Goal: Answer question/provide support

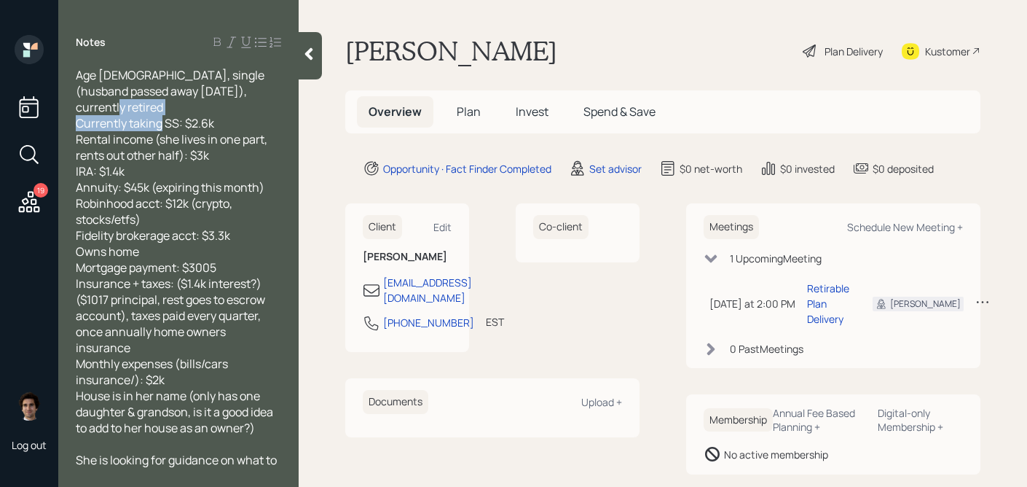
drag, startPoint x: 227, startPoint y: 104, endPoint x: 62, endPoint y: 103, distance: 164.6
click at [62, 103] on div "Age 71, single (husband passed away 24 years ago), currently retired Currently …" at bounding box center [178, 268] width 240 height 402
click at [80, 160] on span "Age 71, single (husband passed away 24 years ago), currently retired Currently …" at bounding box center [176, 251] width 200 height 369
drag, startPoint x: 75, startPoint y: 160, endPoint x: 130, endPoint y: 163, distance: 54.7
click at [130, 163] on div "Age 71, single (husband passed away 24 years ago), currently retired Currently …" at bounding box center [178, 268] width 240 height 402
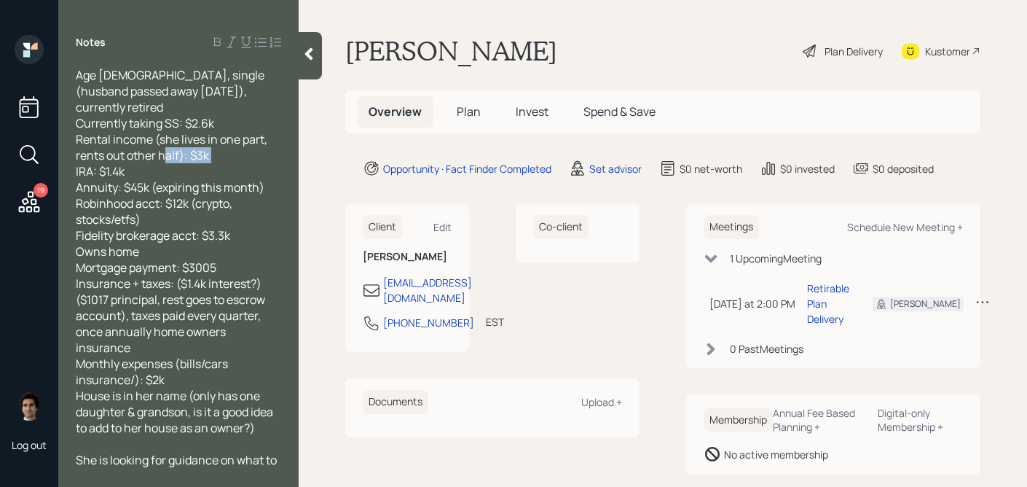
drag, startPoint x: 131, startPoint y: 160, endPoint x: 76, endPoint y: 156, distance: 54.7
click at [76, 156] on div "Age 71, single (husband passed away 24 years ago), currently retired Currently …" at bounding box center [178, 251] width 205 height 369
click at [163, 178] on span "Age 71, single (husband passed away 24 years ago), currently retired Currently …" at bounding box center [176, 251] width 200 height 369
drag, startPoint x: 77, startPoint y: 177, endPoint x: 150, endPoint y: 173, distance: 72.9
click at [151, 174] on span "Age 71, single (husband passed away 24 years ago), currently retired Currently …" at bounding box center [176, 251] width 200 height 369
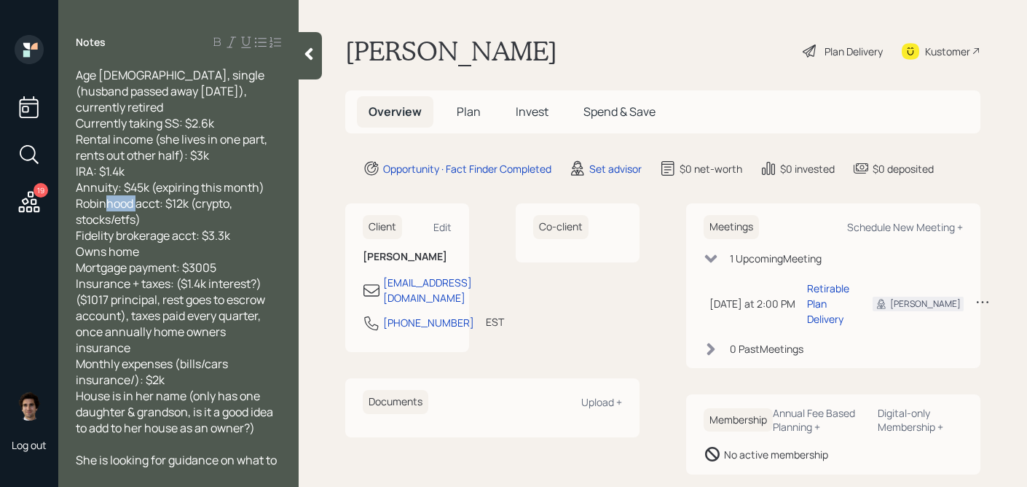
drag, startPoint x: 188, startPoint y: 189, endPoint x: 164, endPoint y: 189, distance: 24.0
click at [164, 189] on span "Age 71, single (husband passed away 24 years ago), currently retired Currently …" at bounding box center [176, 251] width 200 height 369
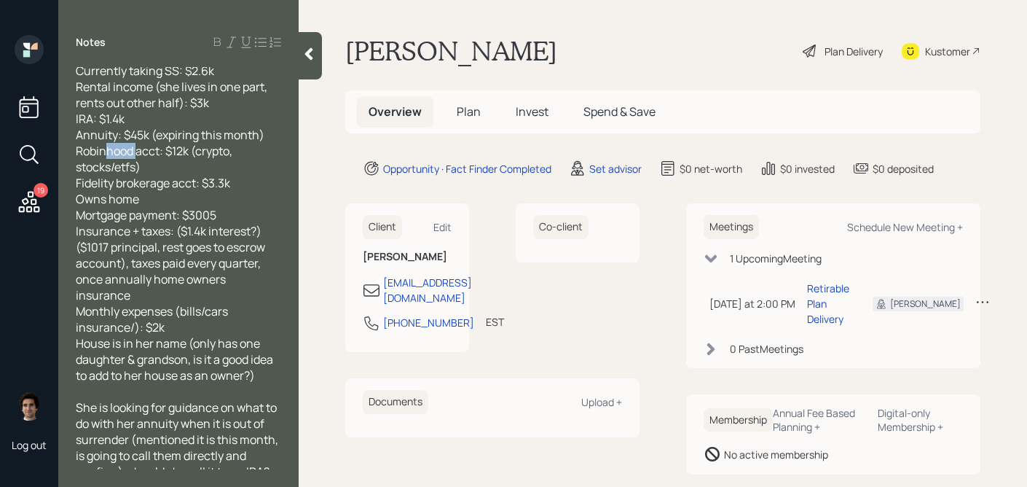
scroll to position [62, 0]
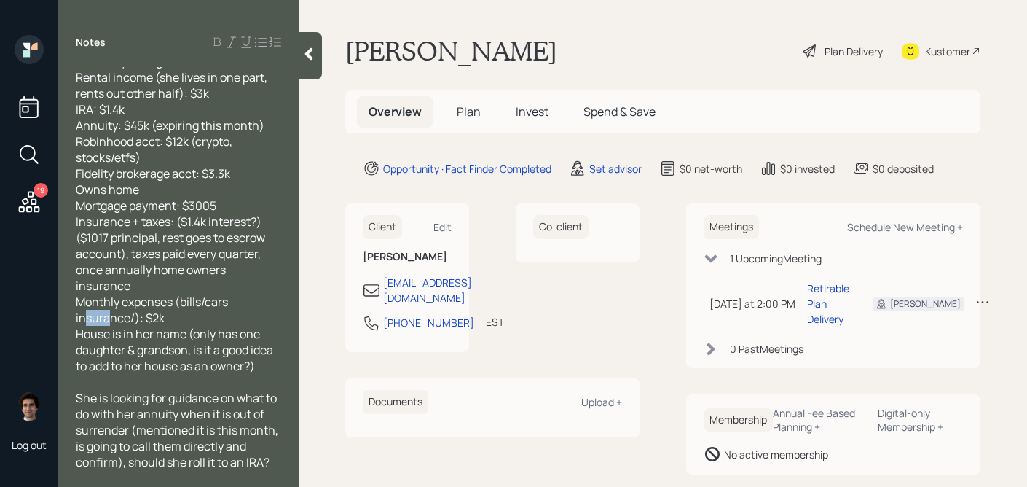
drag, startPoint x: 170, startPoint y: 285, endPoint x: 141, endPoint y: 285, distance: 29.9
click at [141, 285] on div "Age 71, single (husband passed away 24 years ago), currently retired Currently …" at bounding box center [178, 189] width 205 height 369
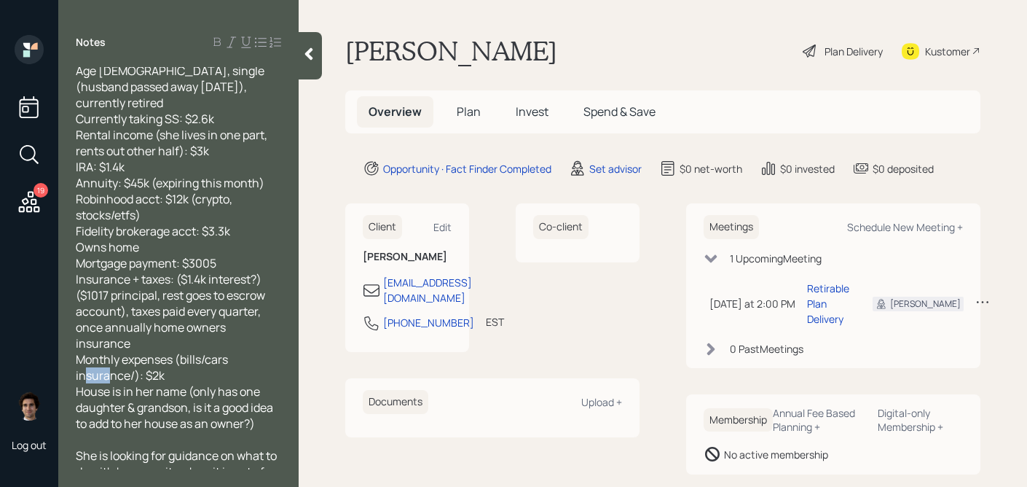
scroll to position [0, 0]
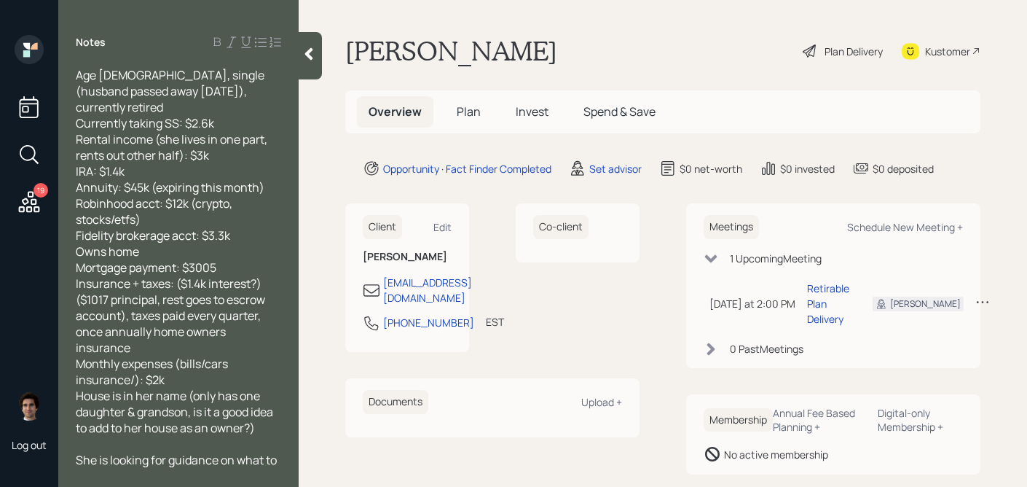
click at [199, 248] on span "Age 71, single (husband passed away 24 years ago), currently retired Currently …" at bounding box center [176, 251] width 200 height 369
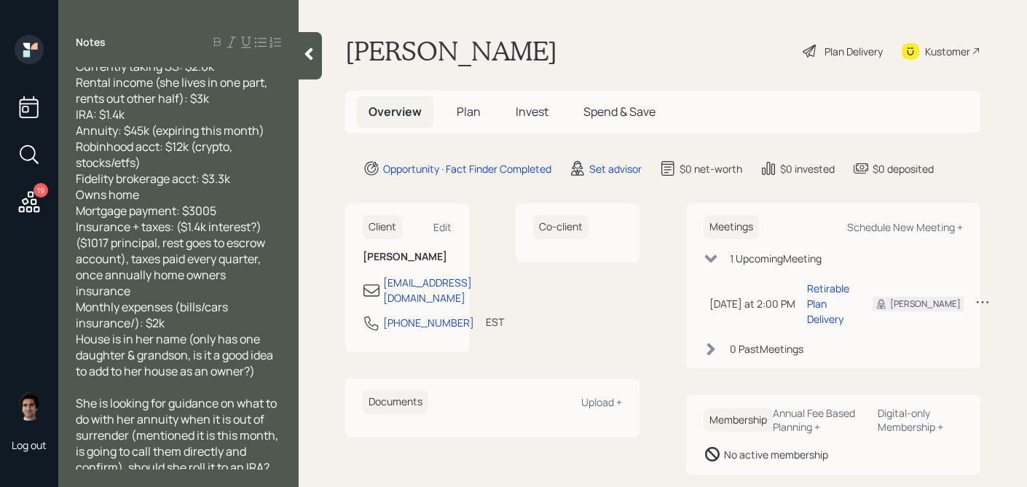
scroll to position [62, 0]
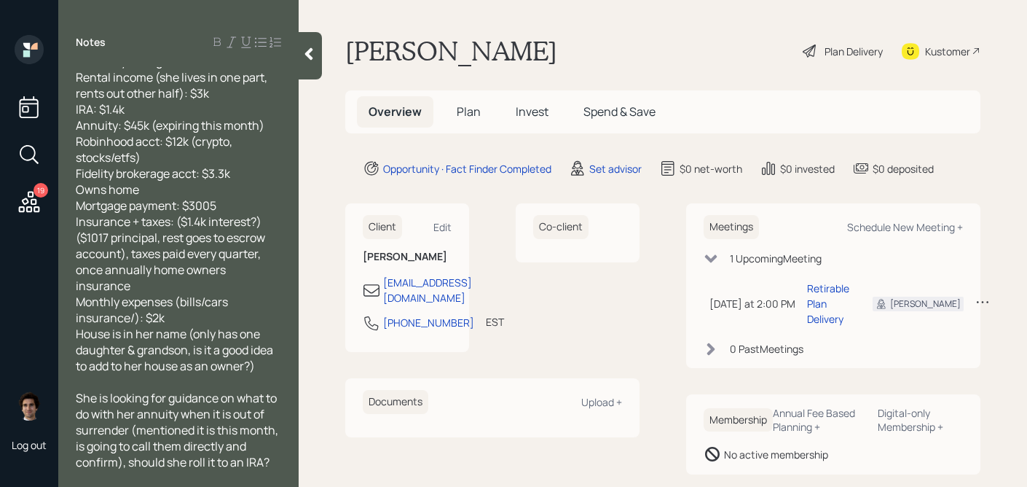
drag, startPoint x: 202, startPoint y: 459, endPoint x: 71, endPoint y: 438, distance: 132.7
click at [71, 438] on div "Age 71, single (husband passed away 24 years ago), currently retired Currently …" at bounding box center [178, 268] width 240 height 402
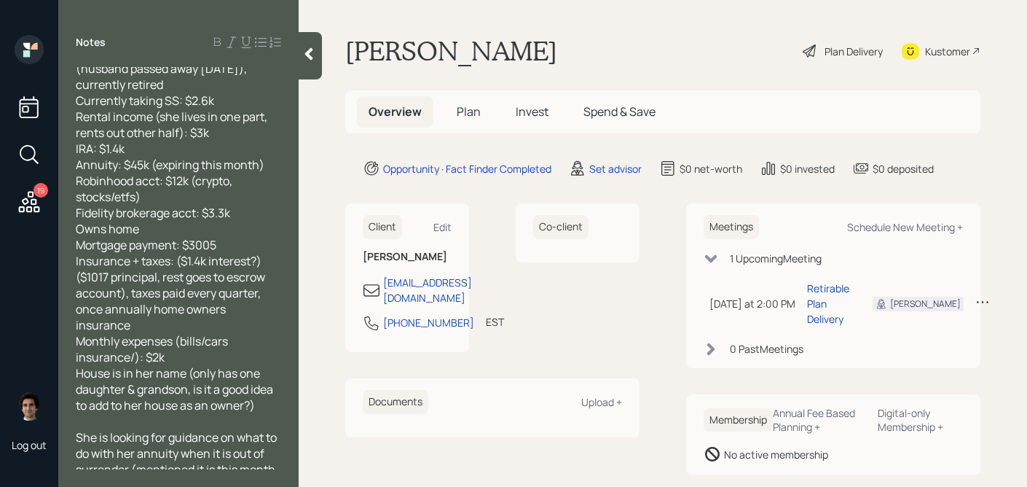
scroll to position [0, 0]
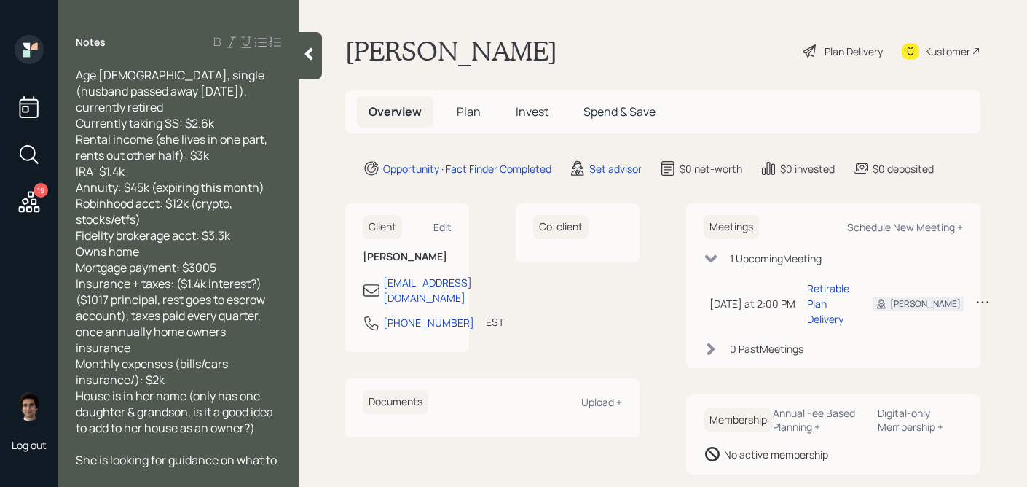
click at [97, 436] on div at bounding box center [178, 444] width 205 height 16
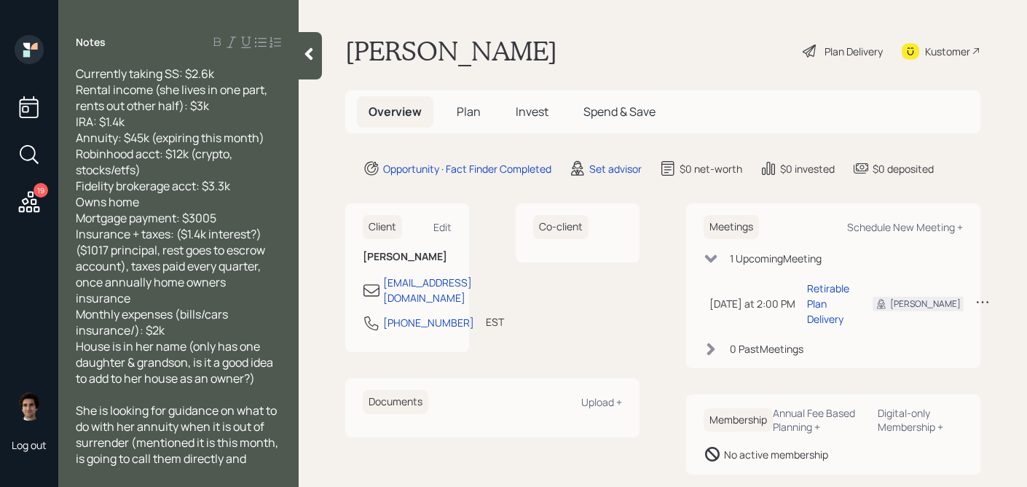
scroll to position [62, 0]
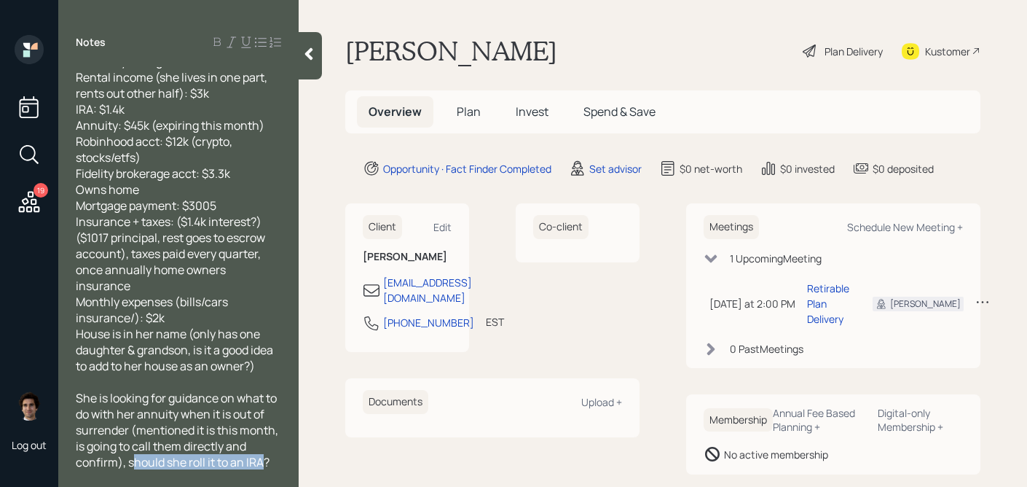
drag, startPoint x: 131, startPoint y: 422, endPoint x: 263, endPoint y: 436, distance: 132.6
click at [263, 436] on span "She is looking for guidance on what to do with her annuity when it is out of su…" at bounding box center [178, 446] width 205 height 112
click at [263, 445] on div "She is looking for guidance on what to do with her annuity when it is out of su…" at bounding box center [178, 446] width 205 height 112
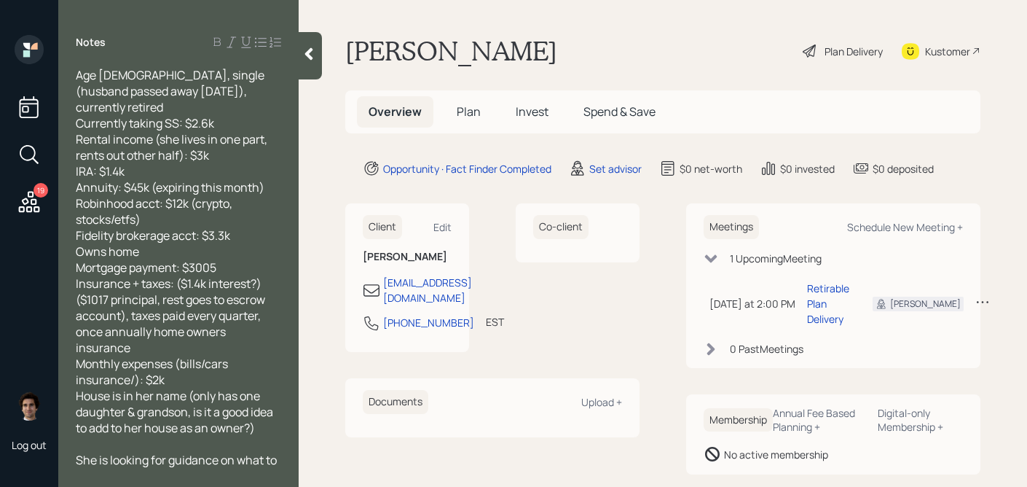
click at [926, 53] on div "Kustomer" at bounding box center [947, 51] width 45 height 15
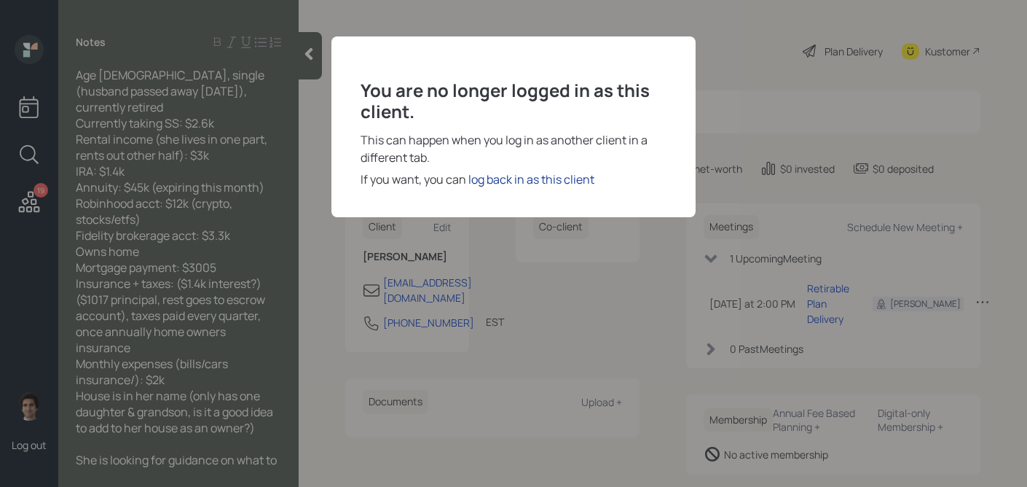
click at [507, 183] on div "log back in as this client" at bounding box center [531, 178] width 126 height 17
